Goal: Information Seeking & Learning: Learn about a topic

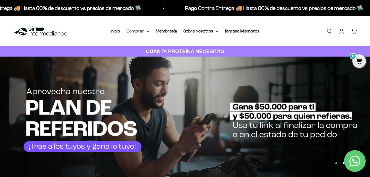
click at [148, 32] on icon at bounding box center [148, 31] width 2 height 1
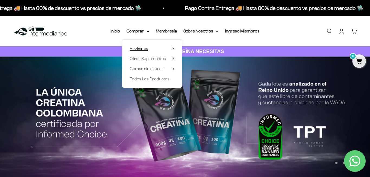
click at [172, 47] on summary "Proteínas" at bounding box center [152, 48] width 45 height 7
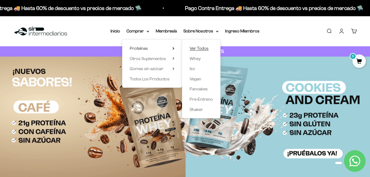
click at [202, 47] on span "Ver Todos" at bounding box center [199, 48] width 19 height 5
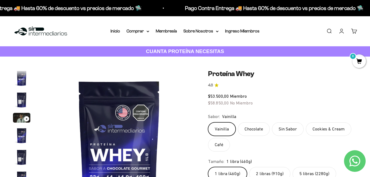
scroll to position [261, 0]
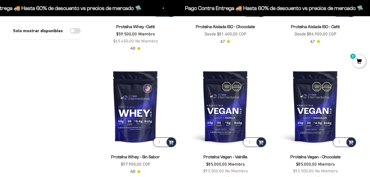
scroll to position [412, 0]
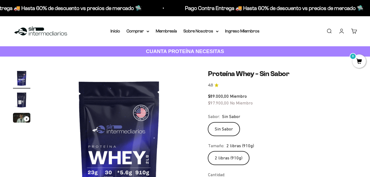
click at [228, 152] on label "2 libras (910g)" at bounding box center [228, 159] width 41 height 14
click at [208, 151] on input "2 libras (910g)" at bounding box center [208, 151] width 0 height 0
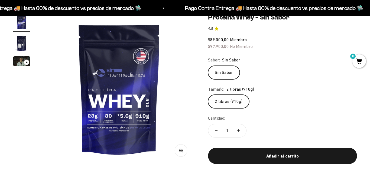
scroll to position [57, 0]
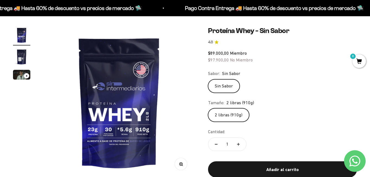
click at [96, 128] on img at bounding box center [119, 103] width 152 height 152
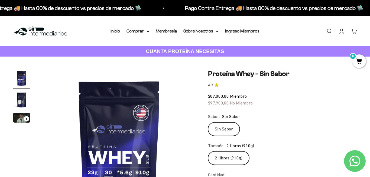
scroll to position [0, 0]
click at [153, 123] on img at bounding box center [119, 146] width 152 height 152
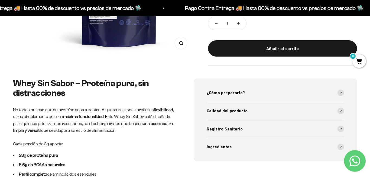
scroll to position [187, 0]
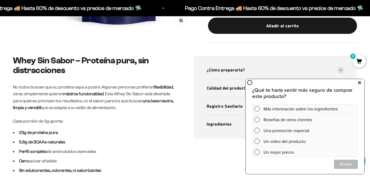
click at [360, 83] on icon at bounding box center [360, 82] width 3 height 7
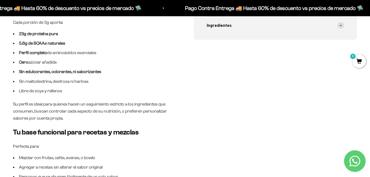
scroll to position [299, 0]
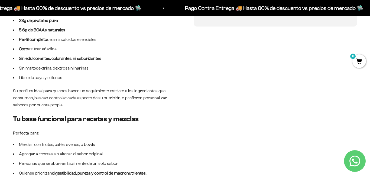
click at [203, 115] on div "¿Cómo prepararla? Mezcla 1 scoop (30g) en 200-250 ml de agua, bebida vegetal, s…" at bounding box center [276, 60] width 164 height 233
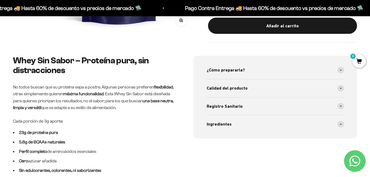
scroll to position [37, 0]
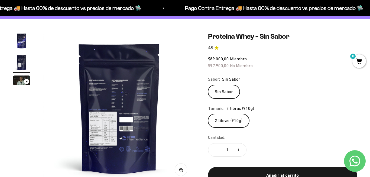
click at [106, 94] on img at bounding box center [119, 108] width 152 height 152
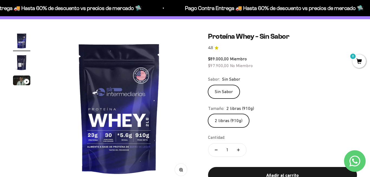
scroll to position [0, 0]
click at [106, 98] on img at bounding box center [119, 108] width 152 height 152
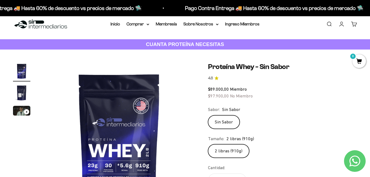
click at [22, 68] on img "Ir al artículo 1" at bounding box center [21, 71] width 17 height 17
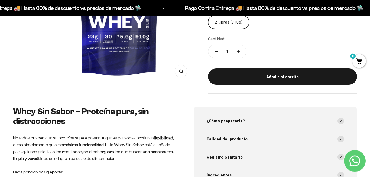
scroll to position [140, 0]
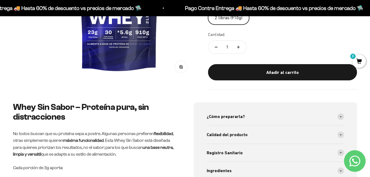
click at [183, 68] on icon "button" at bounding box center [181, 67] width 4 height 4
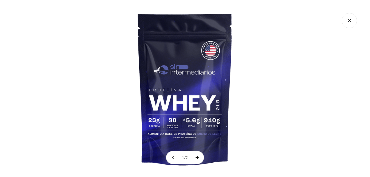
click at [199, 159] on button at bounding box center [197, 158] width 14 height 12
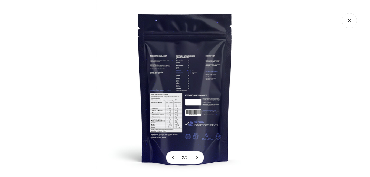
click at [191, 101] on img at bounding box center [185, 88] width 177 height 177
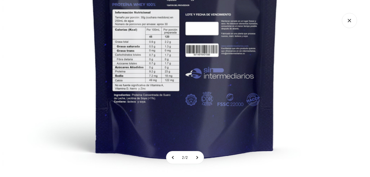
click at [352, 20] on icon "Cerrar galería" at bounding box center [349, 20] width 15 height 15
